Goal: Entertainment & Leisure: Consume media (video, audio)

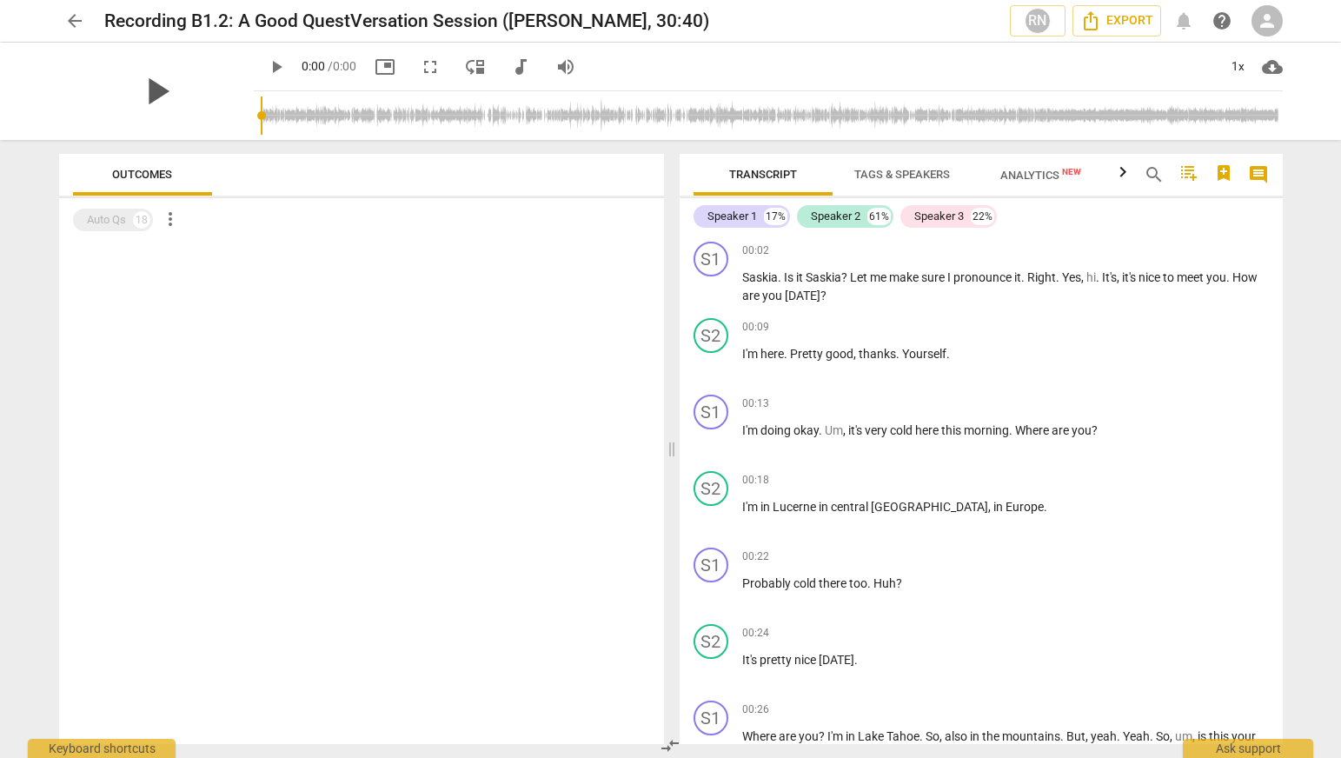
click at [156, 83] on span "play_arrow" at bounding box center [156, 91] width 45 height 45
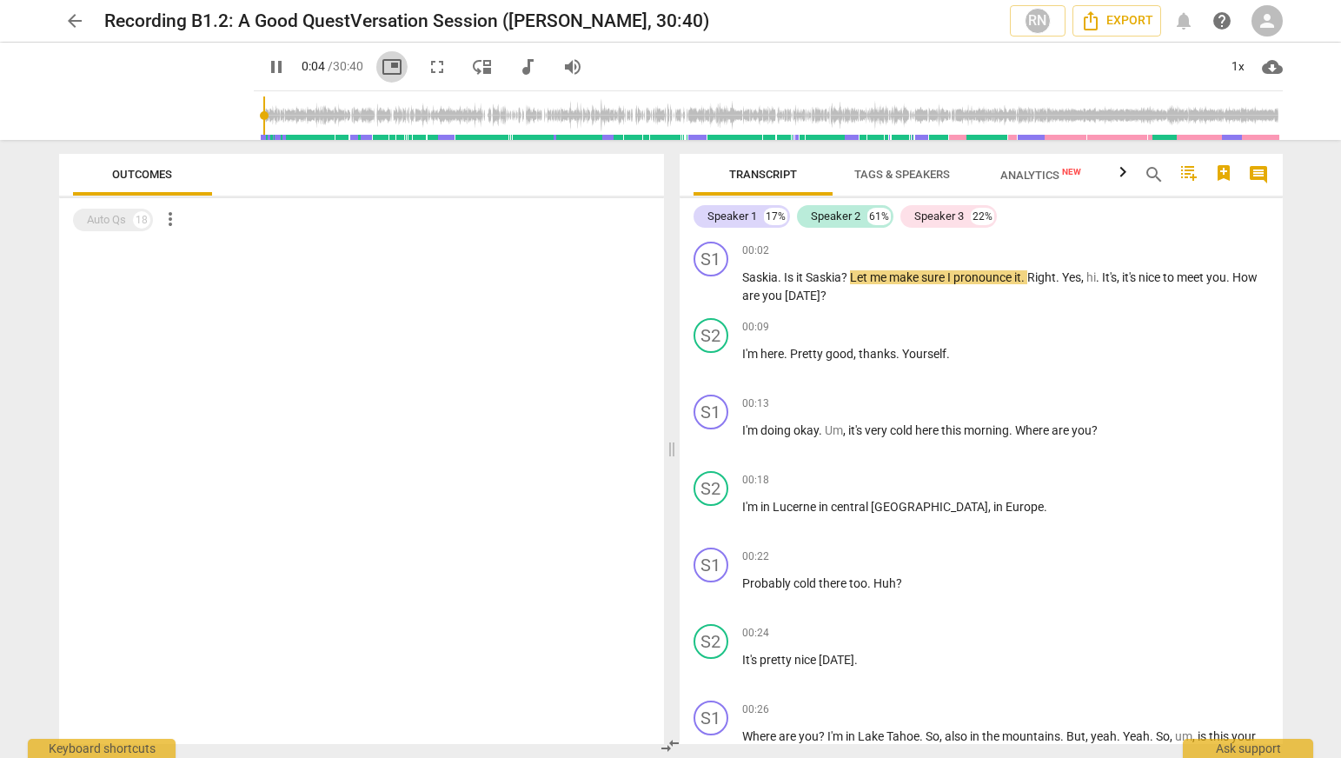
click at [393, 66] on span "picture_in_picture" at bounding box center [392, 66] width 21 height 21
click at [442, 62] on span "fullscreen" at bounding box center [437, 66] width 21 height 21
click at [1230, 70] on div "1x" at bounding box center [1238, 67] width 33 height 28
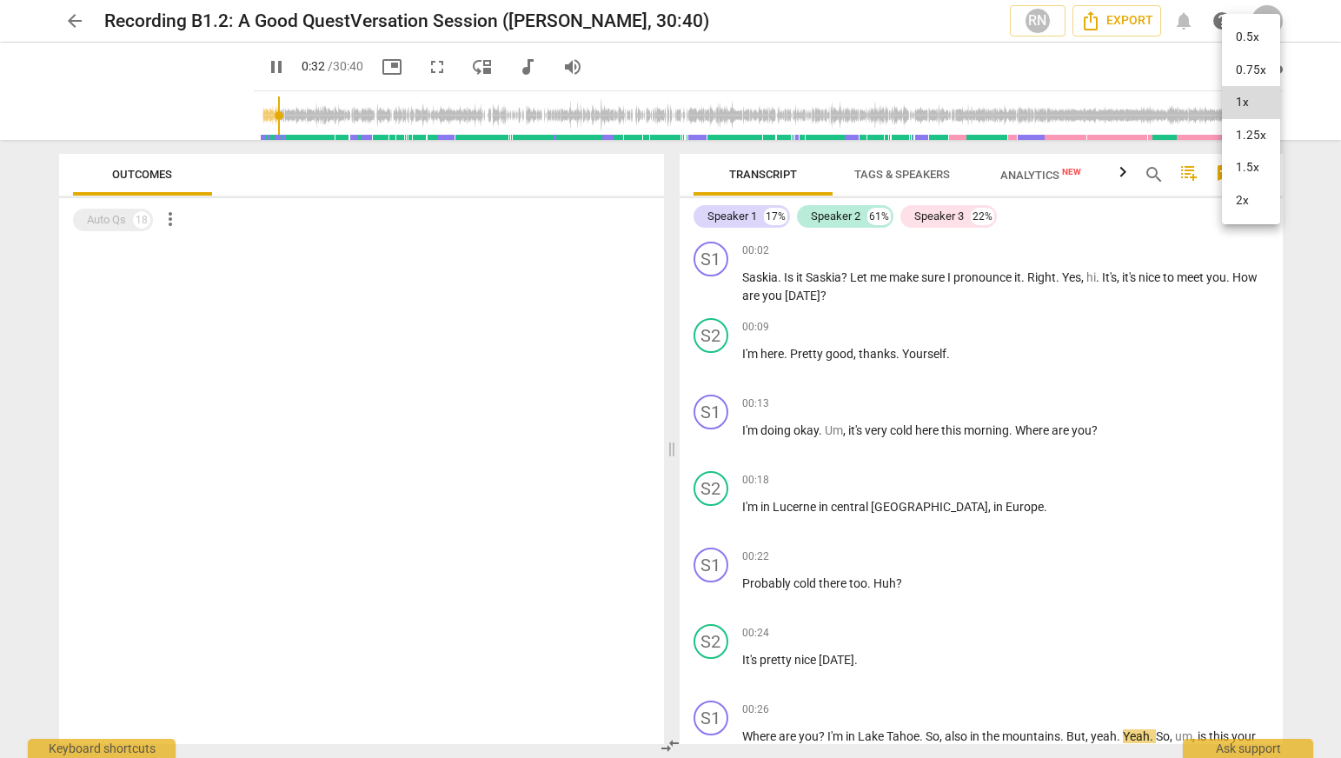
click at [1250, 217] on li "2x" at bounding box center [1251, 200] width 58 height 33
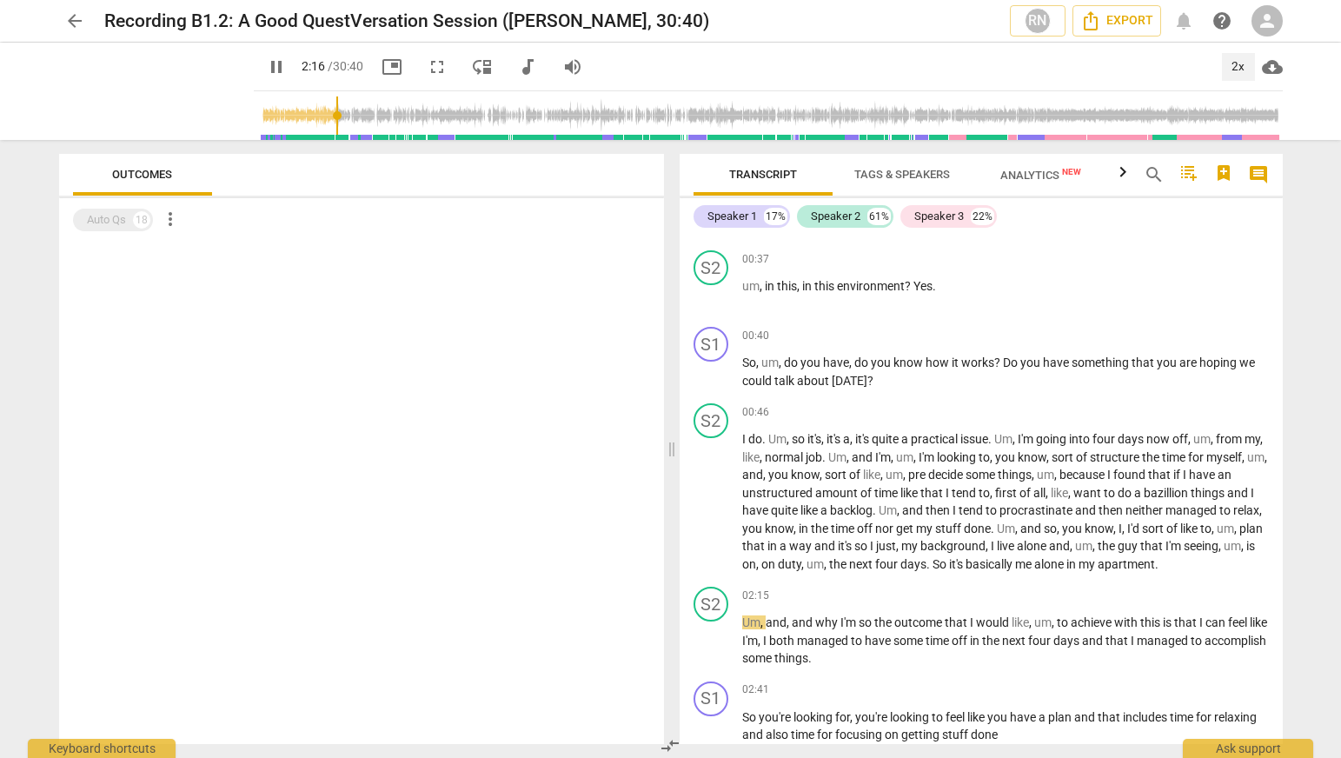
scroll to position [1040, 0]
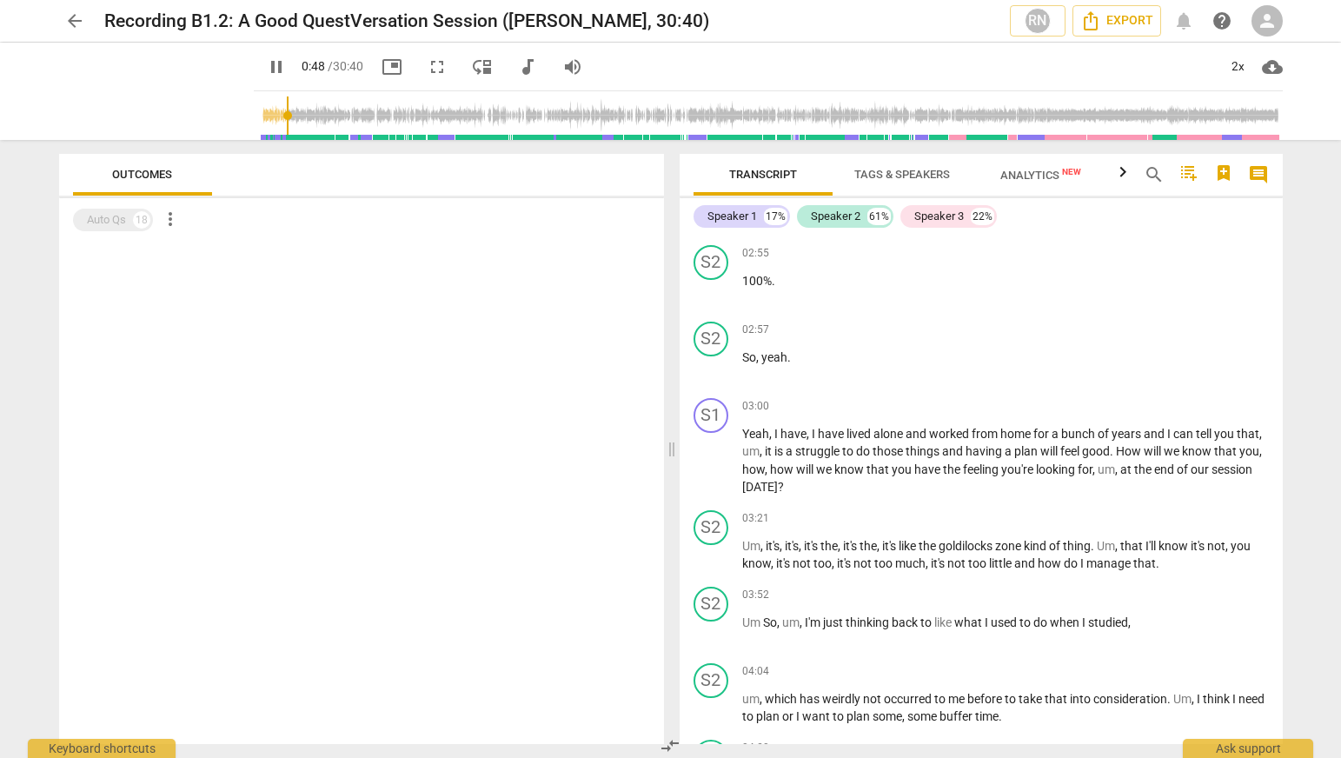
click at [267, 110] on input "range" at bounding box center [772, 116] width 1022 height 56
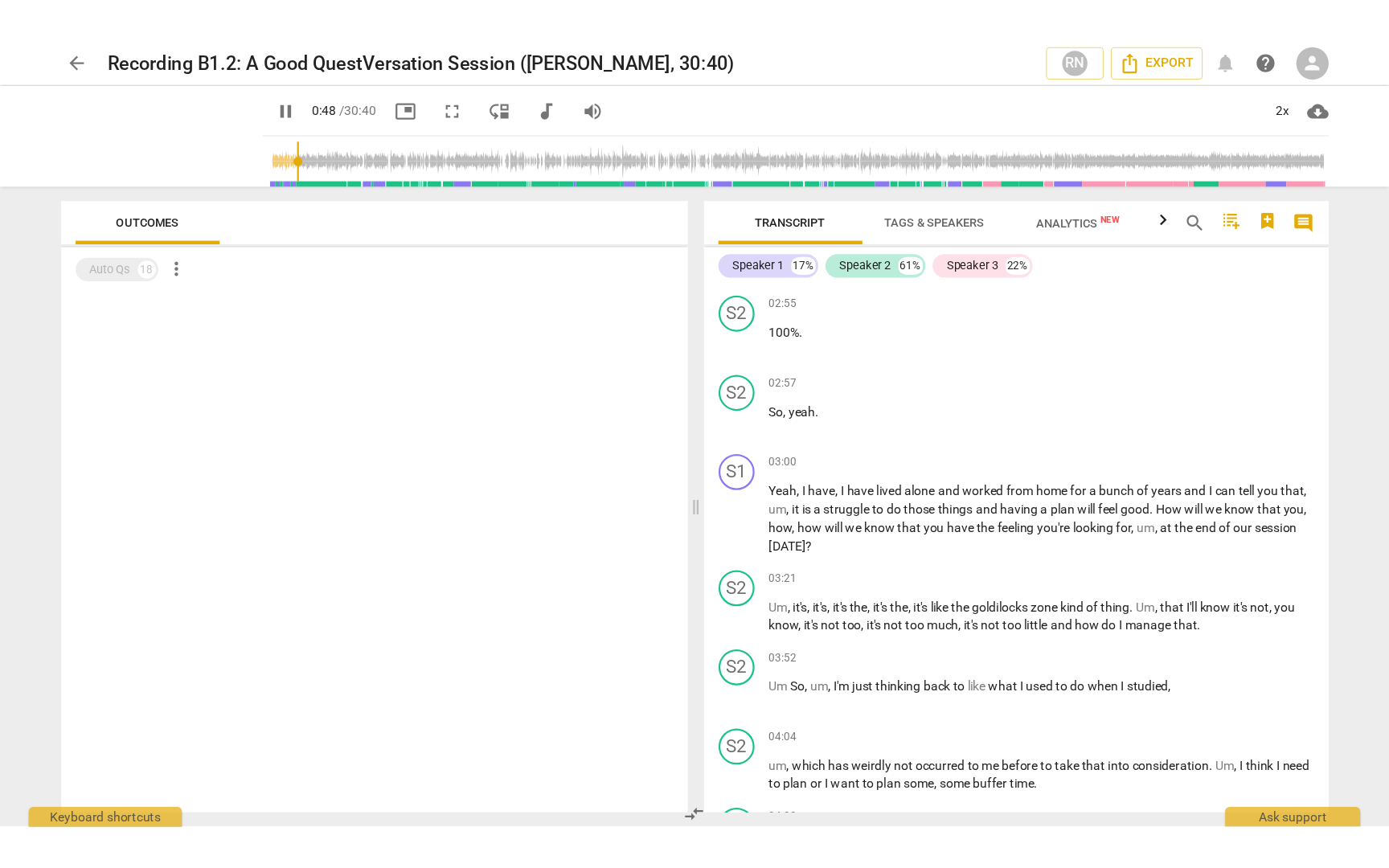
scroll to position [697, 0]
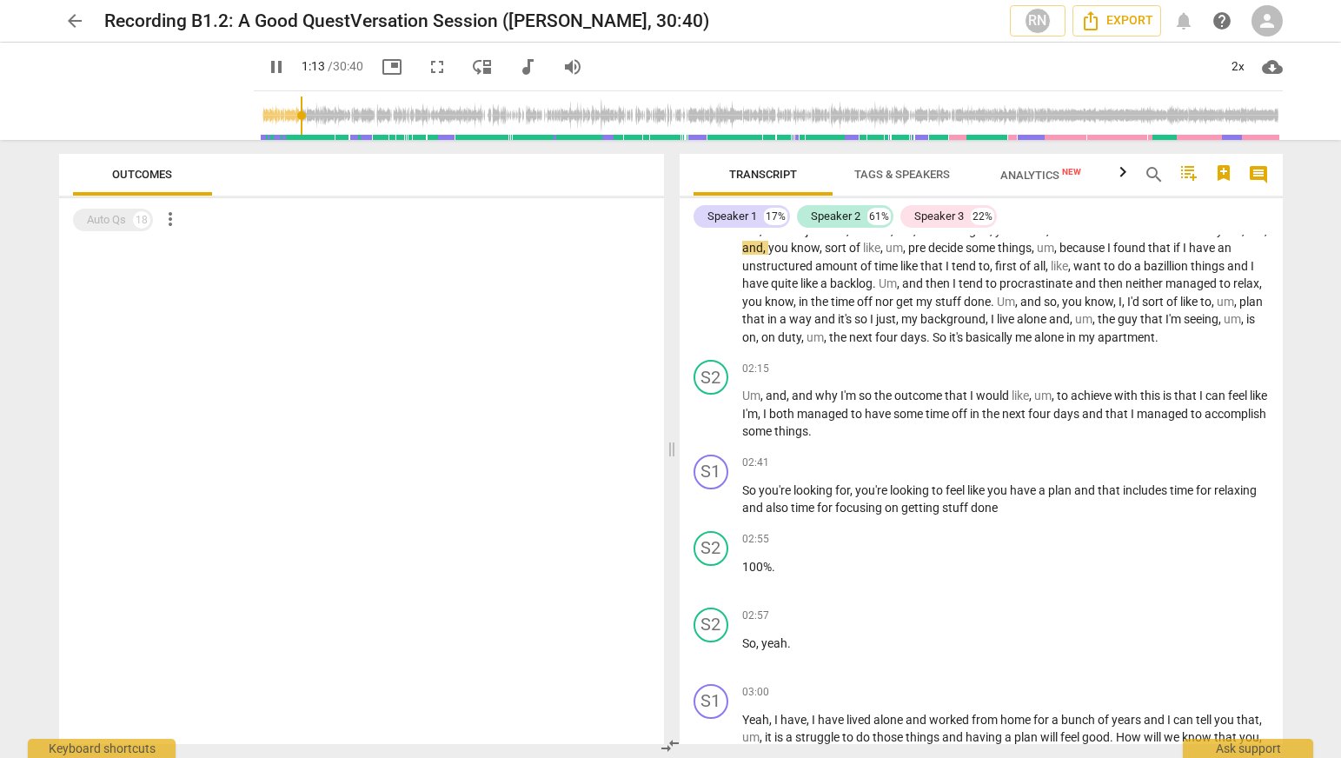
click at [385, 61] on span "picture_in_picture" at bounding box center [392, 66] width 21 height 21
click at [442, 61] on span "fullscreen" at bounding box center [437, 66] width 21 height 21
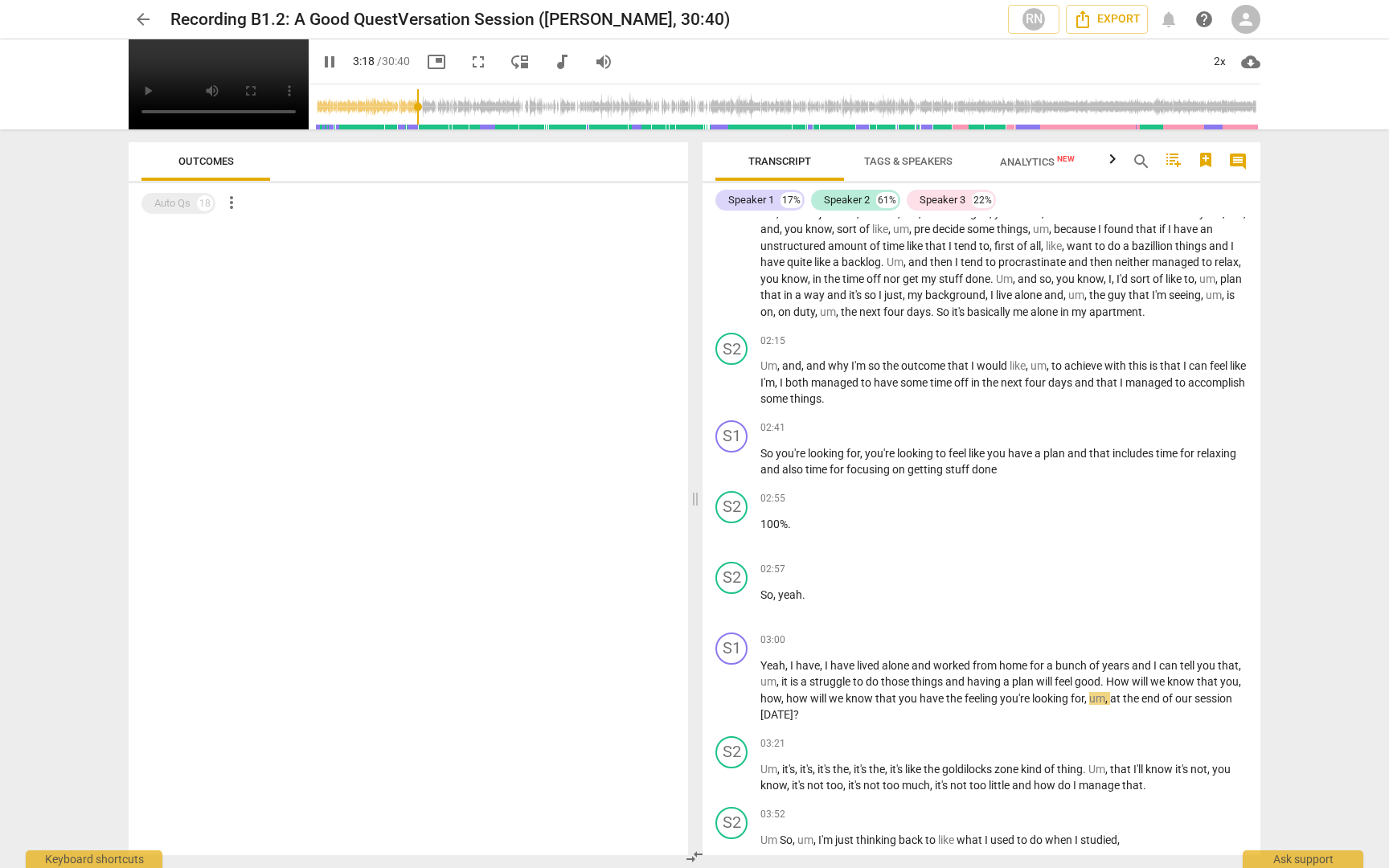
scroll to position [1343, 0]
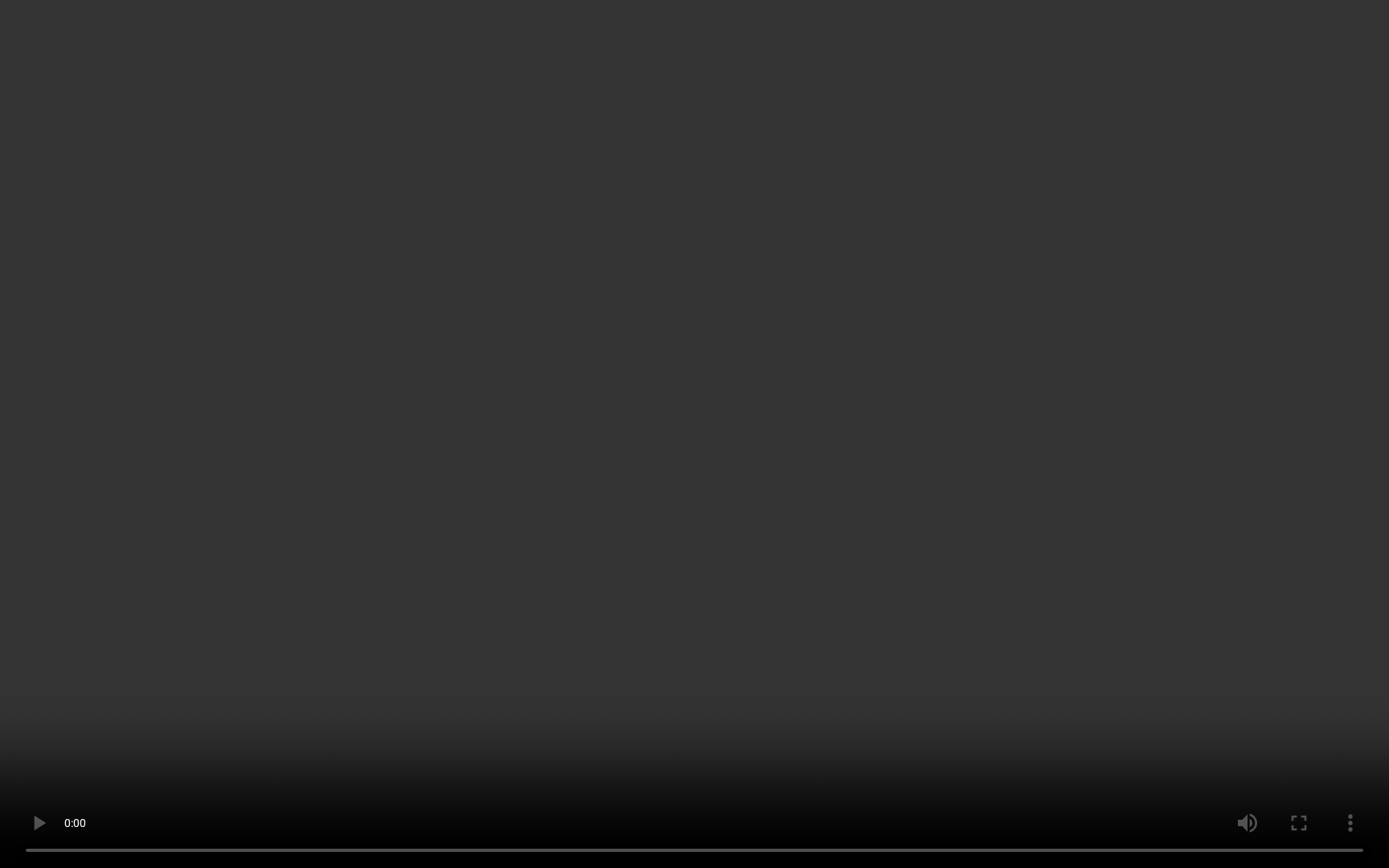
type input "239"
type input "724"
